Goal: Transaction & Acquisition: Purchase product/service

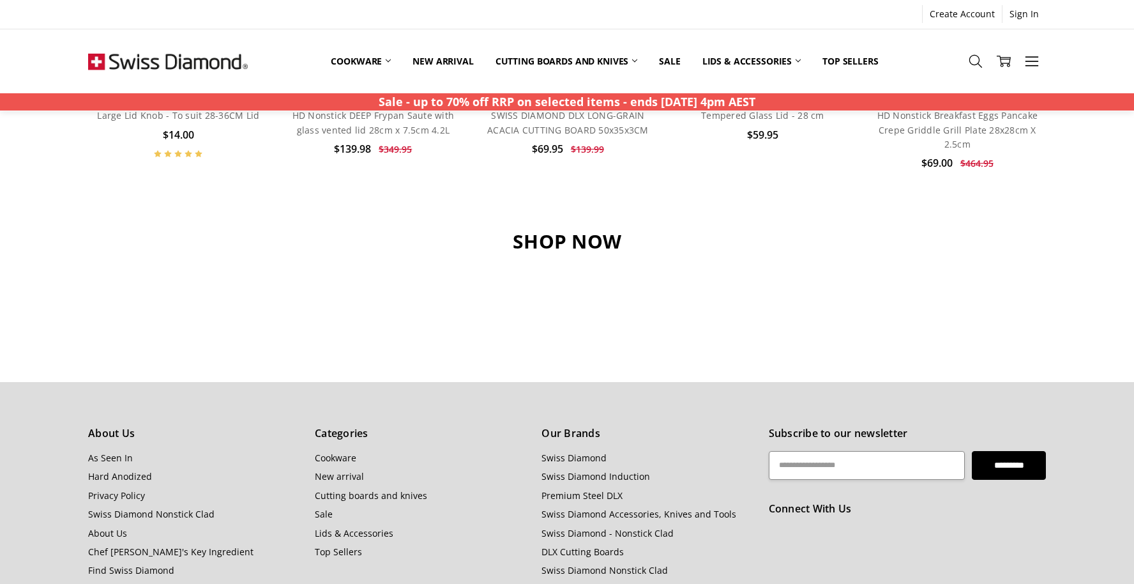
scroll to position [1277, 0]
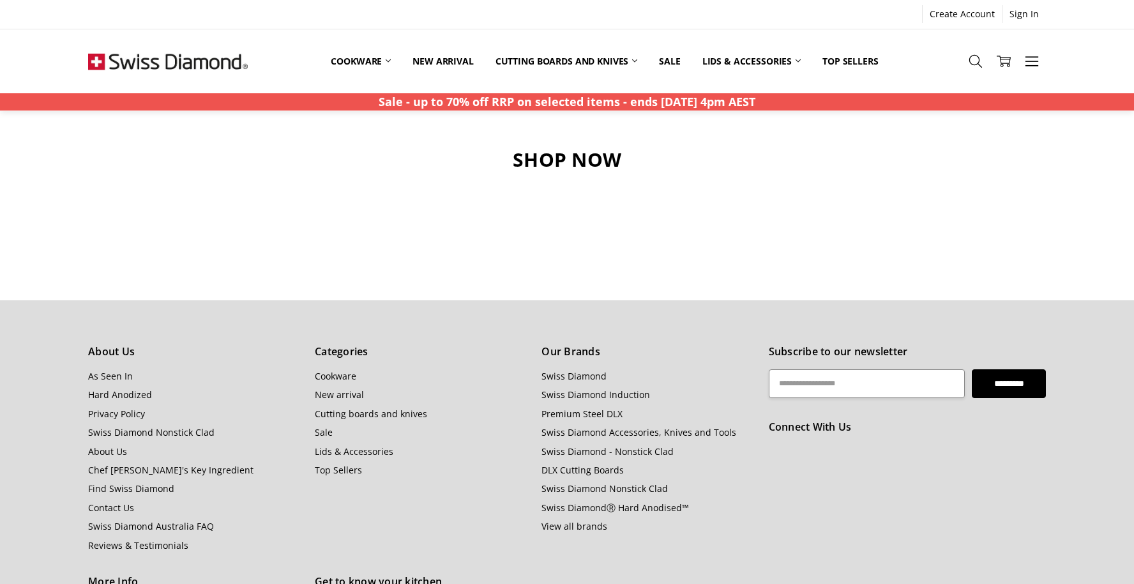
click at [586, 169] on h3 "SHOP NOW" at bounding box center [567, 159] width 958 height 24
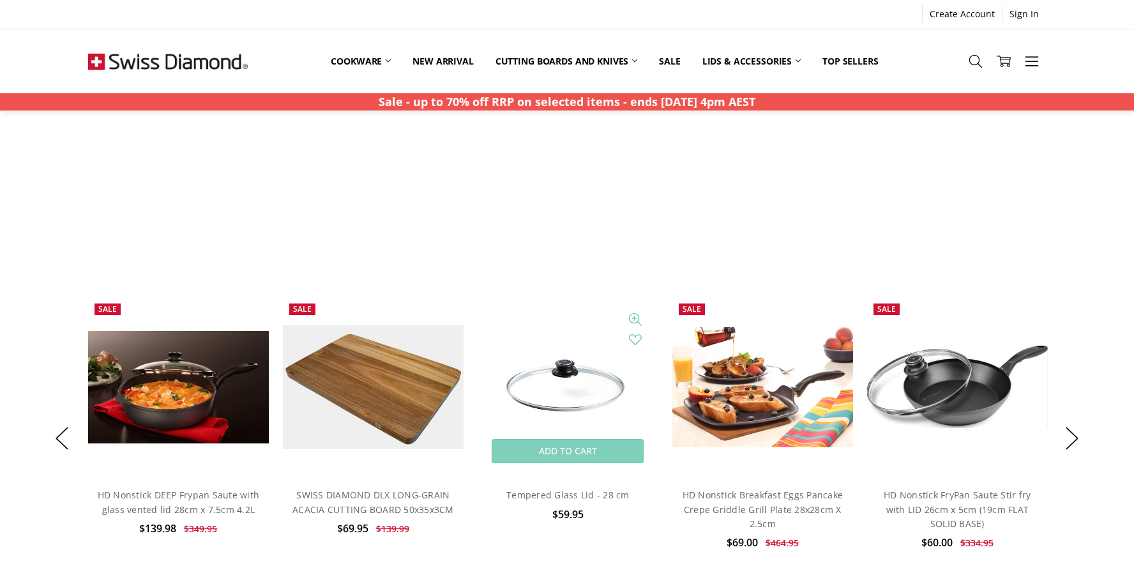
scroll to position [866, 0]
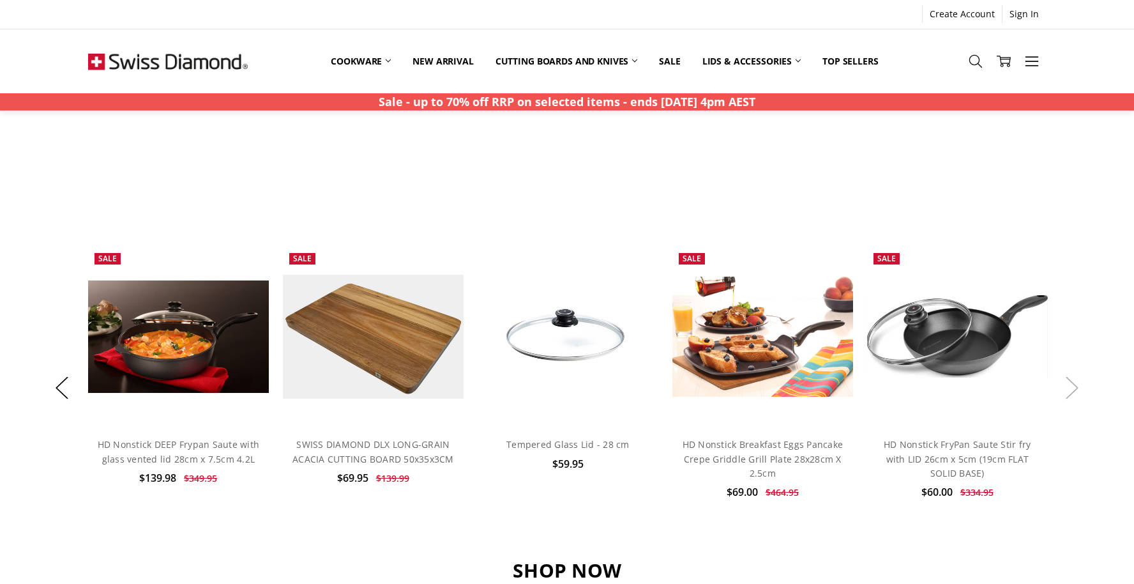
click at [1072, 386] on button "Next" at bounding box center [1072, 387] width 26 height 39
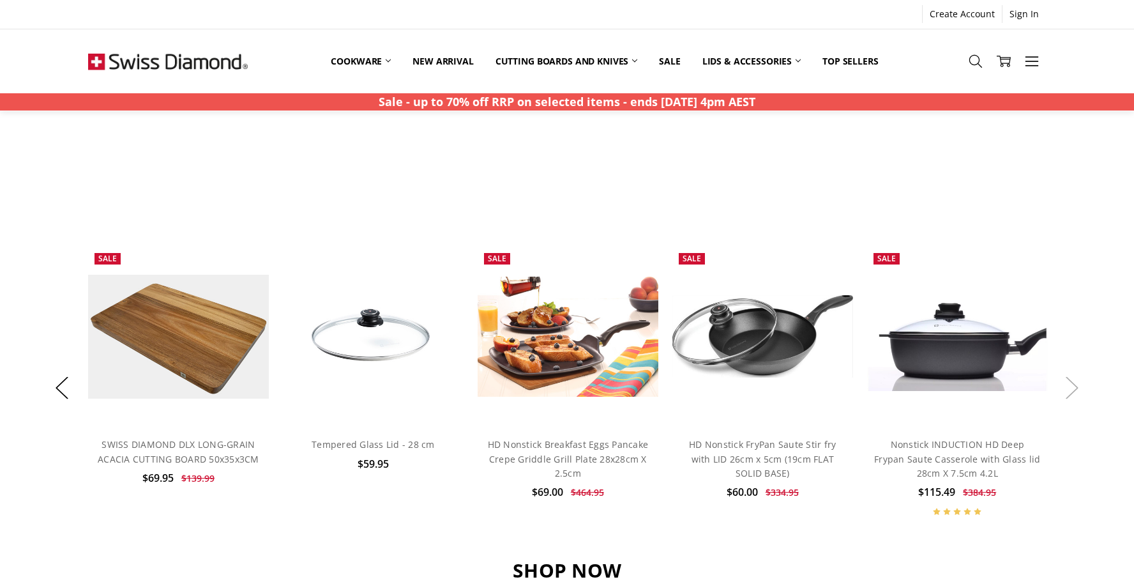
click at [1072, 386] on button "Next" at bounding box center [1072, 387] width 26 height 39
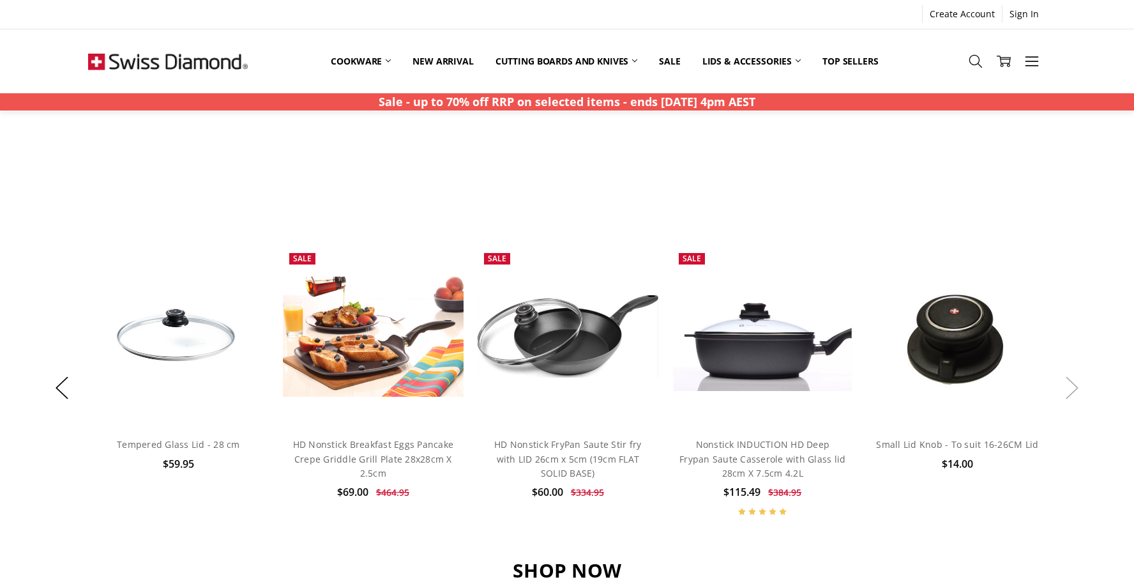
click at [1072, 386] on button "Next" at bounding box center [1072, 387] width 26 height 39
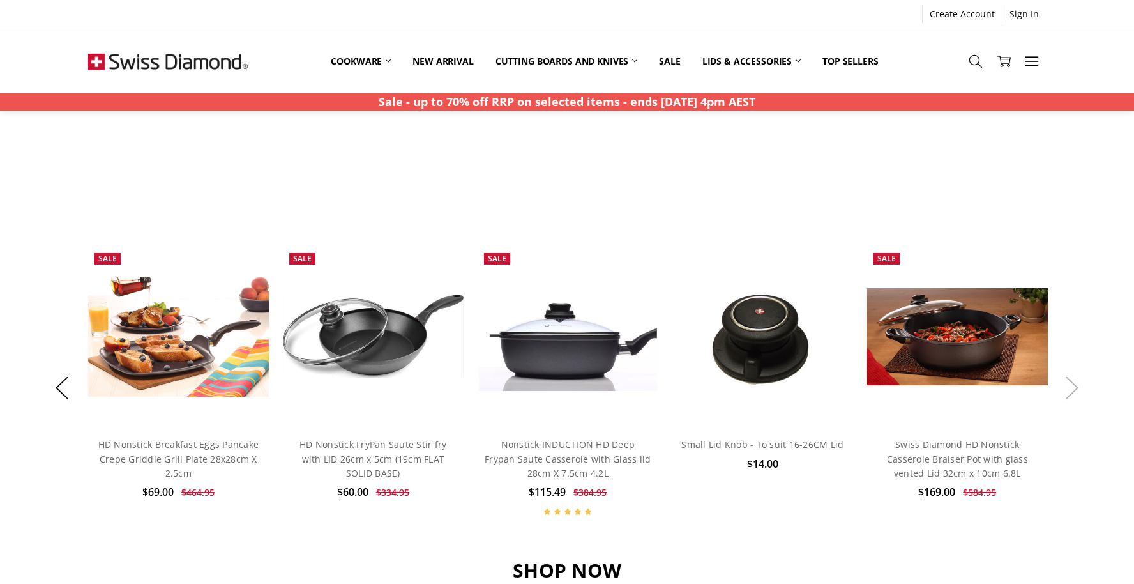
click at [1072, 386] on button "Next" at bounding box center [1072, 387] width 26 height 39
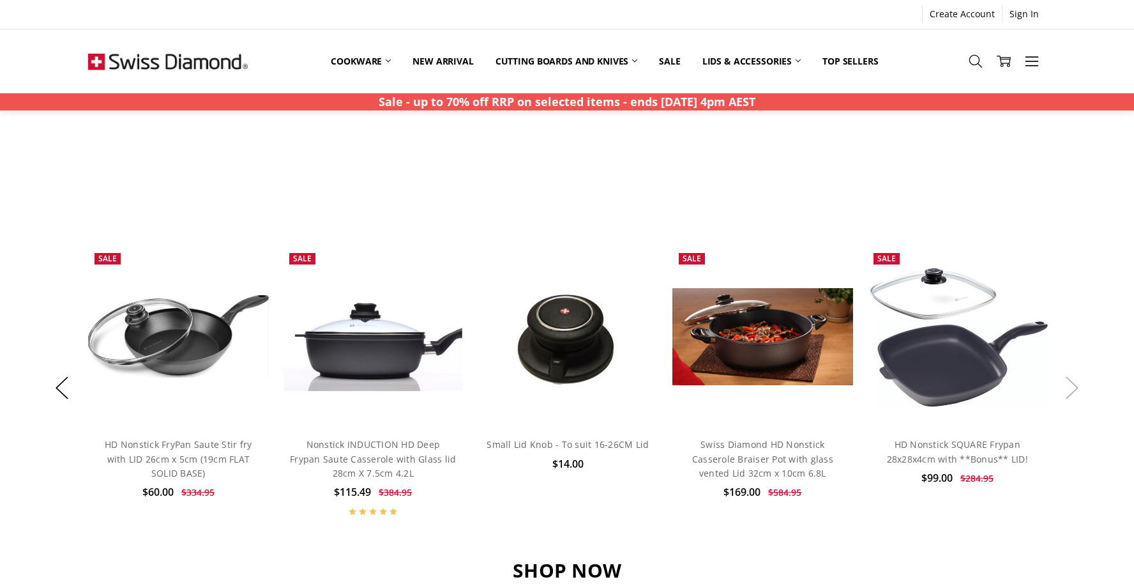
click at [1072, 386] on button "Next" at bounding box center [1072, 387] width 26 height 39
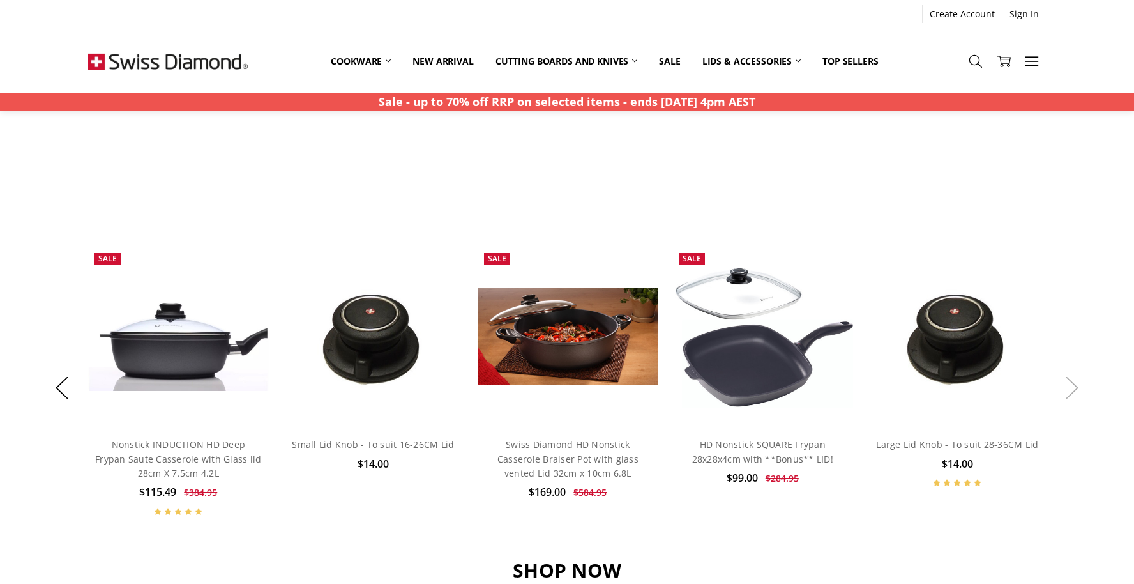
click at [1072, 386] on button "Next" at bounding box center [1072, 387] width 26 height 39
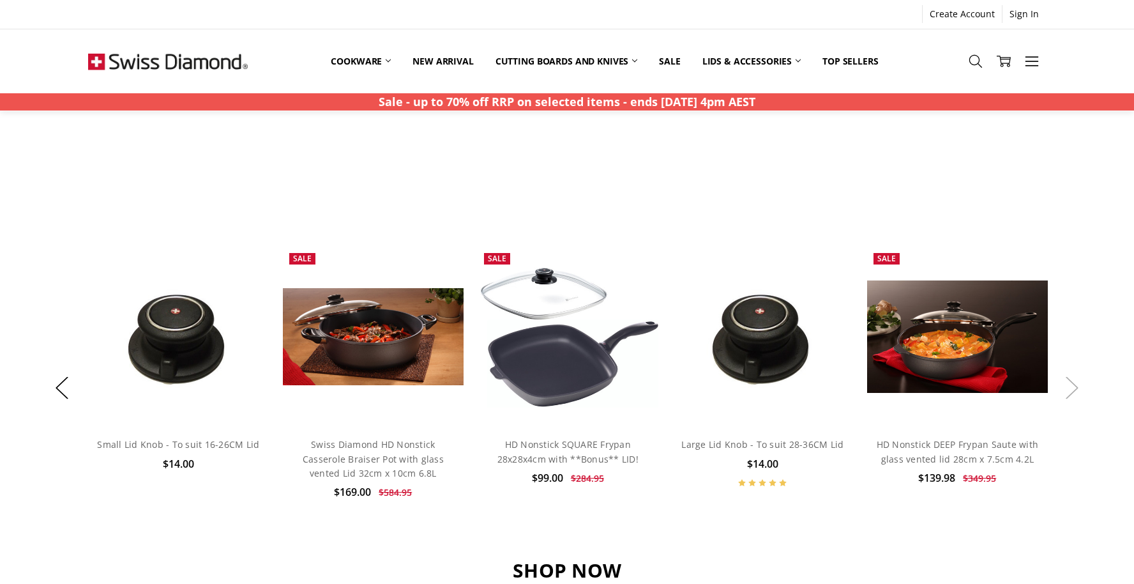
click at [1072, 386] on button "Next" at bounding box center [1072, 387] width 26 height 39
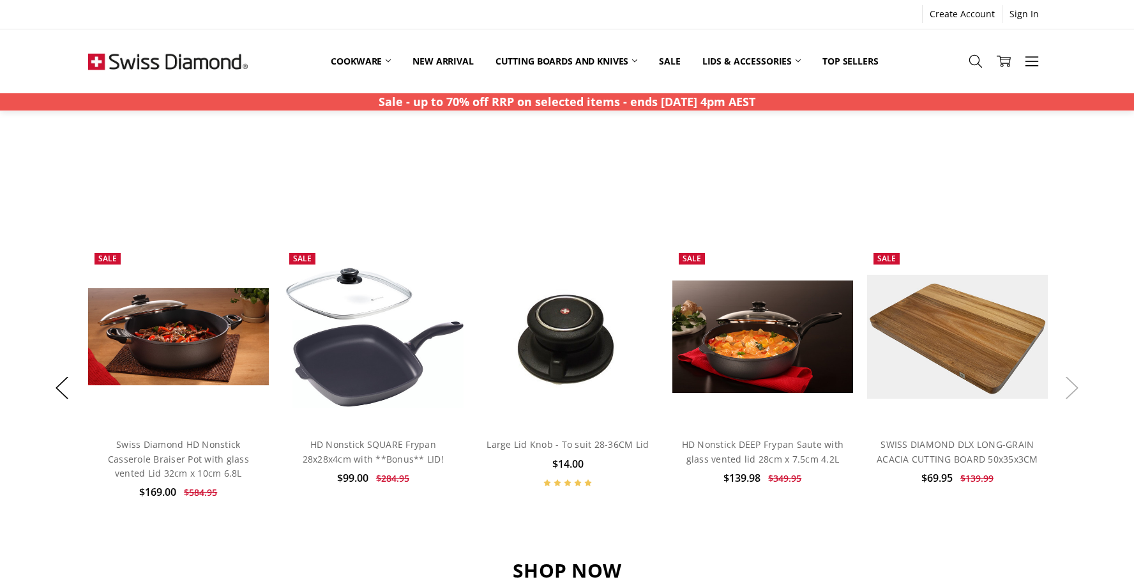
click at [1072, 386] on button "Next" at bounding box center [1072, 387] width 26 height 39
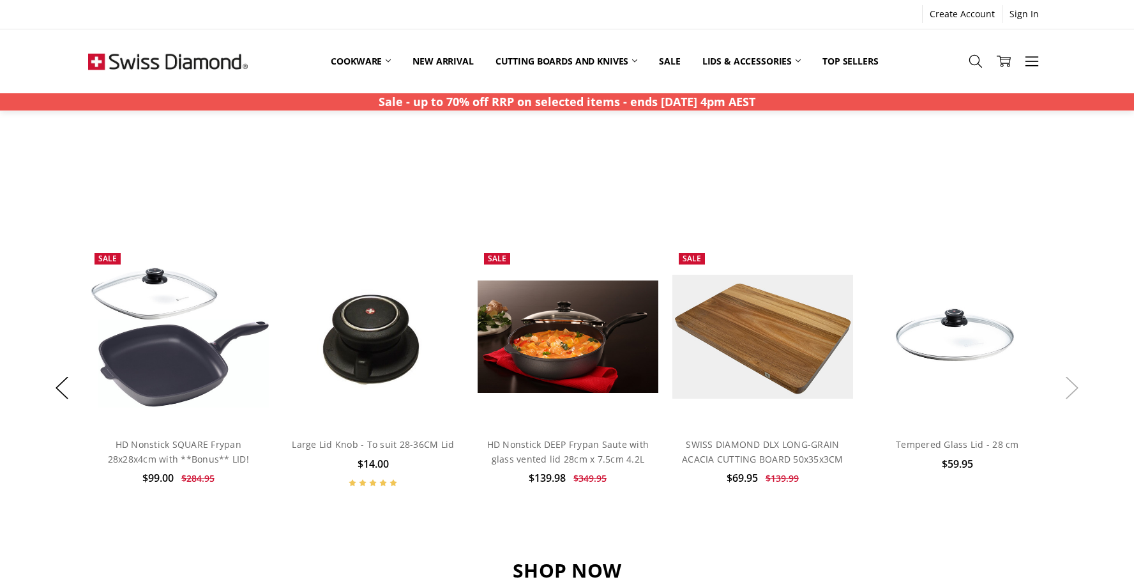
click at [1072, 386] on button "Next" at bounding box center [1072, 387] width 26 height 39
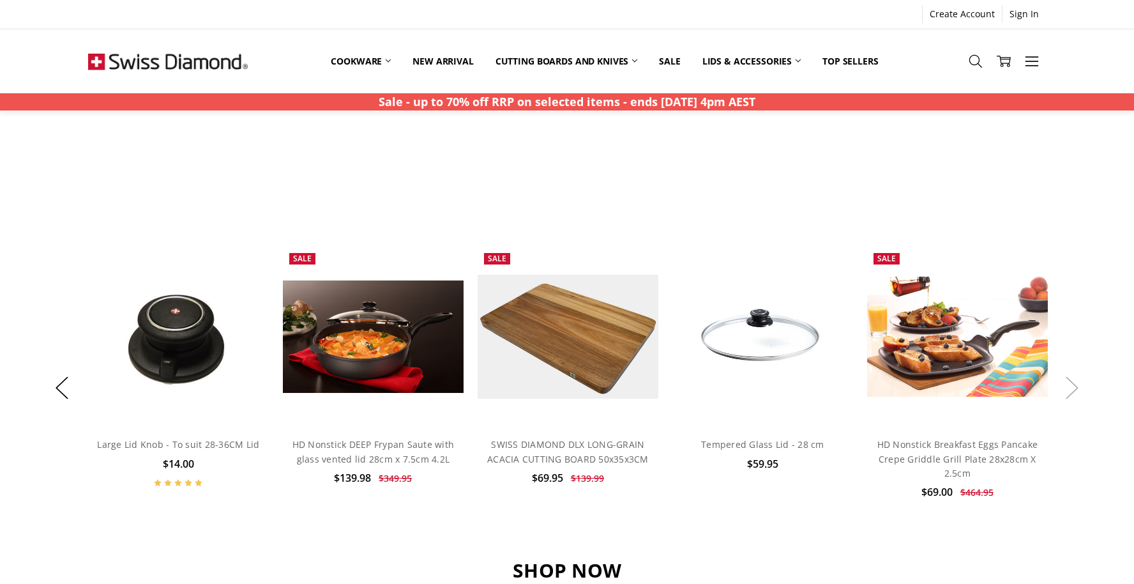
click at [1072, 386] on button "Next" at bounding box center [1072, 387] width 26 height 39
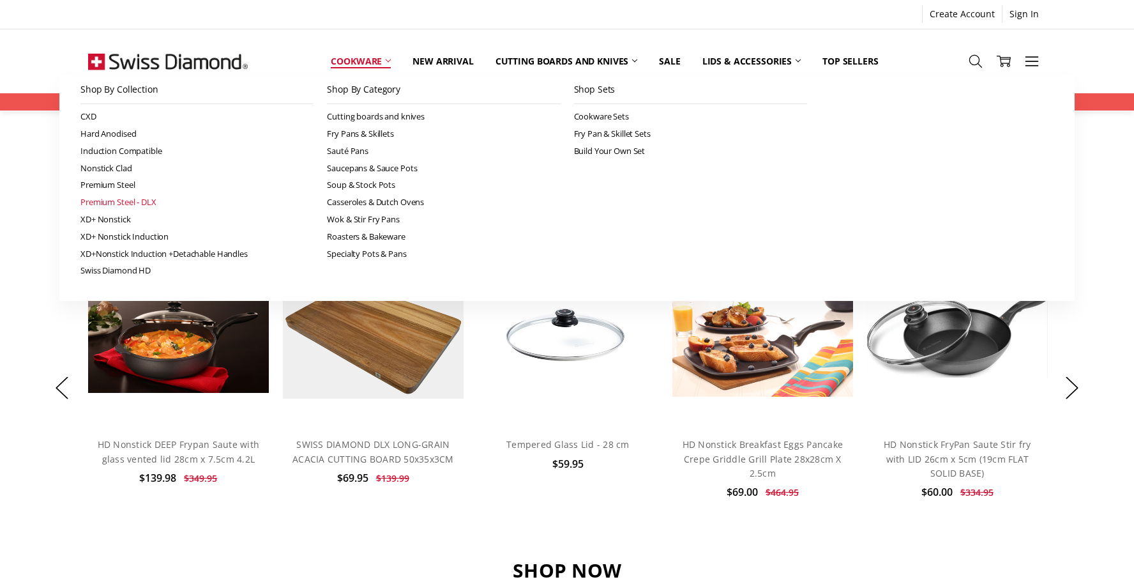
click at [121, 199] on link "Premium Steel - DLX" at bounding box center [196, 201] width 233 height 17
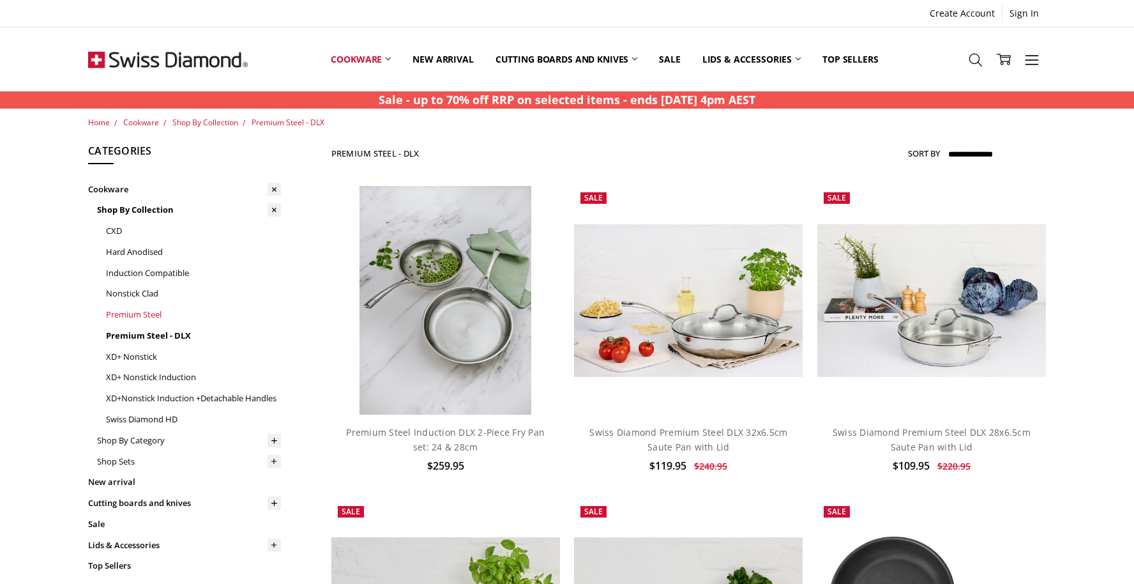
click at [133, 314] on link "Premium Steel" at bounding box center [193, 314] width 175 height 21
